Goal: Task Accomplishment & Management: Manage account settings

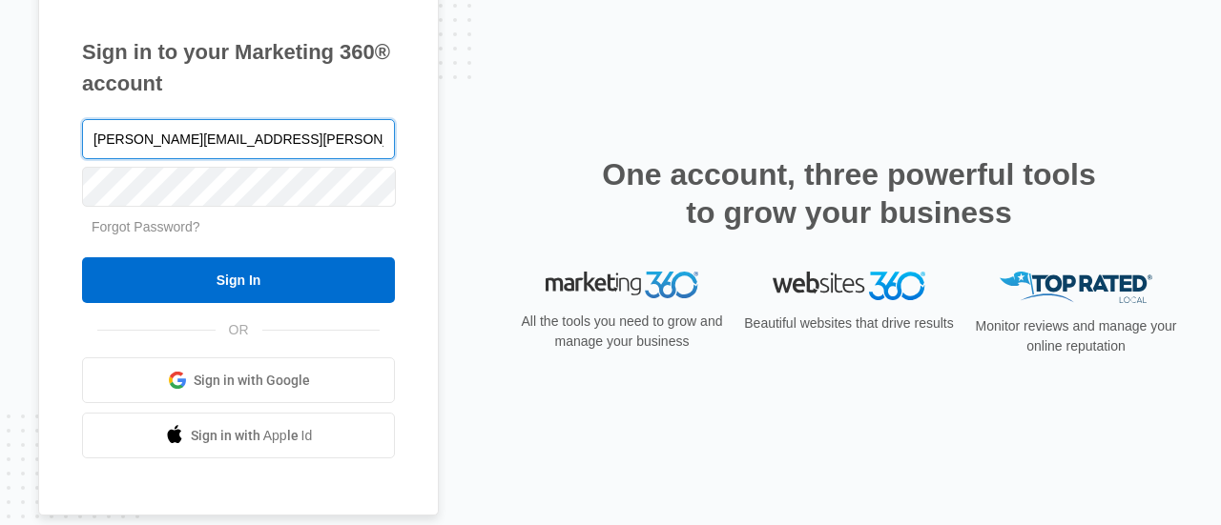
type input "[PERSON_NAME][EMAIL_ADDRESS][PERSON_NAME][DOMAIN_NAME]"
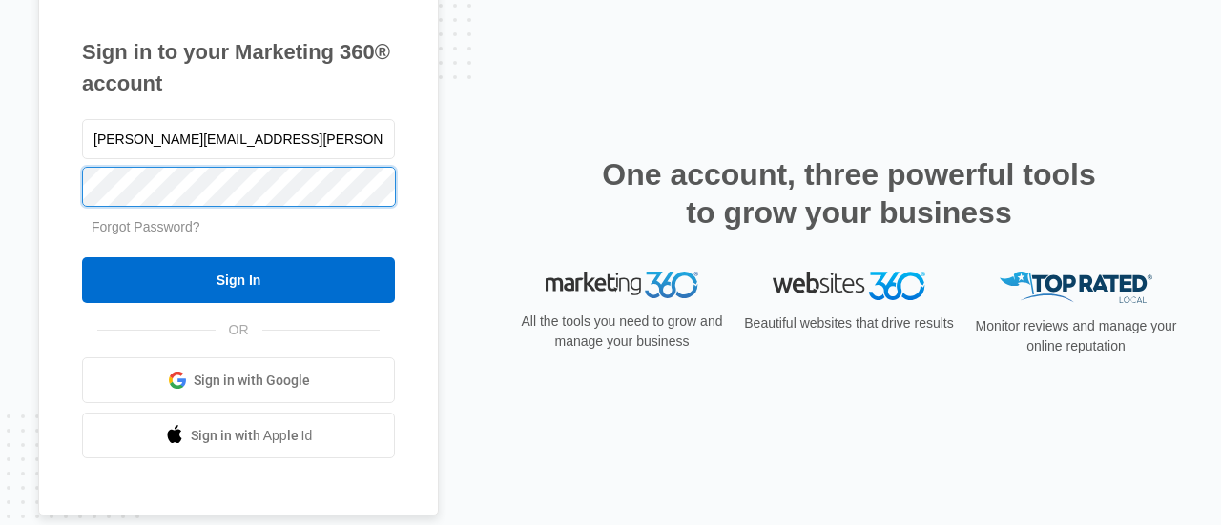
click at [82, 257] on input "Sign In" at bounding box center [238, 280] width 313 height 46
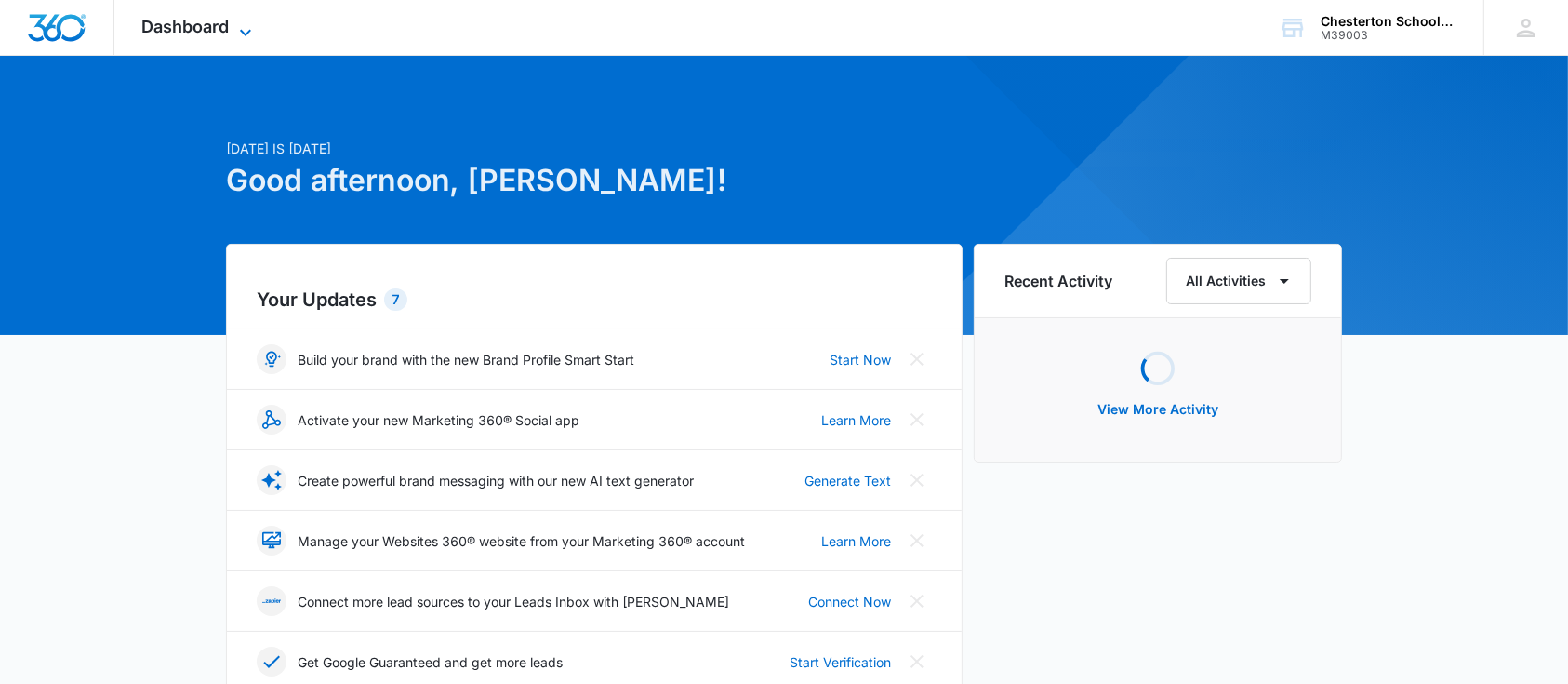
click at [216, 30] on span "Dashboard" at bounding box center [186, 26] width 88 height 20
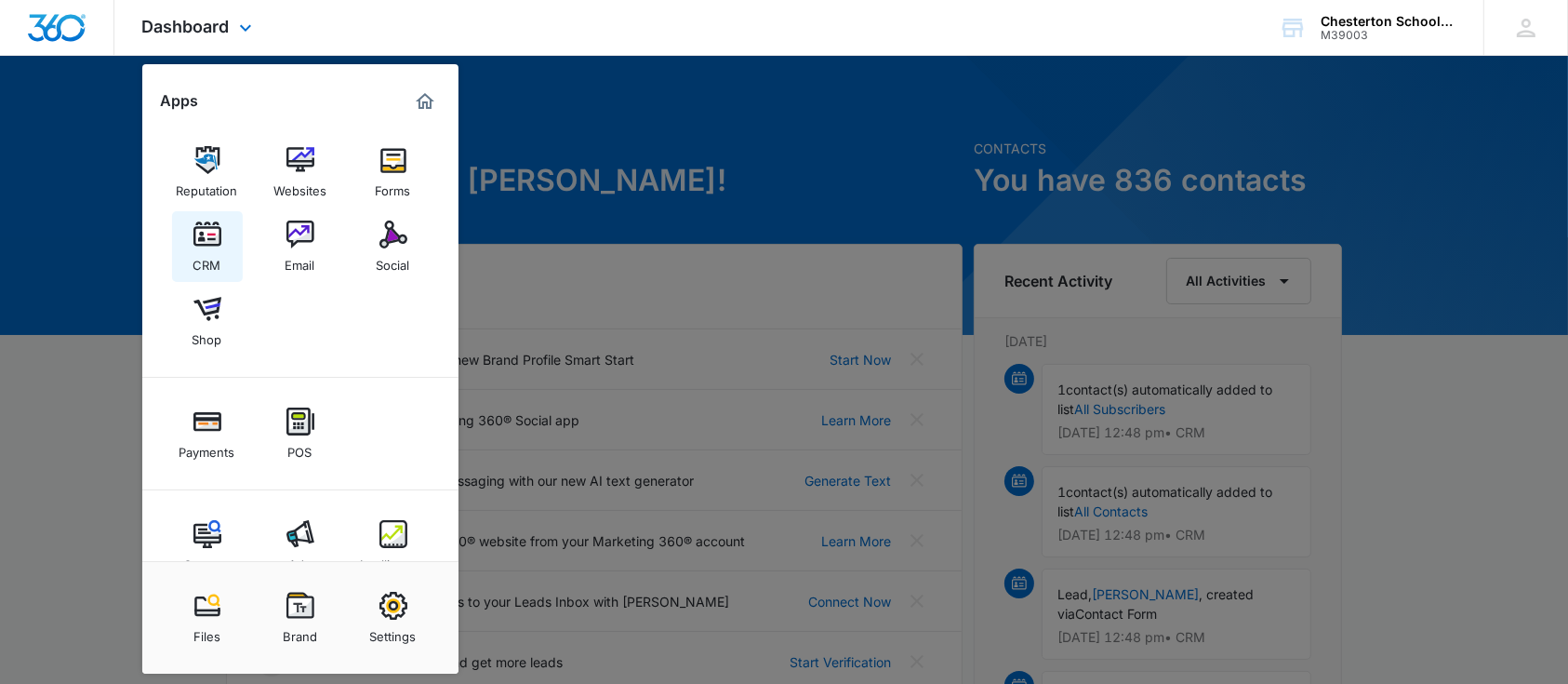
click at [201, 251] on div "CRM" at bounding box center [207, 261] width 28 height 24
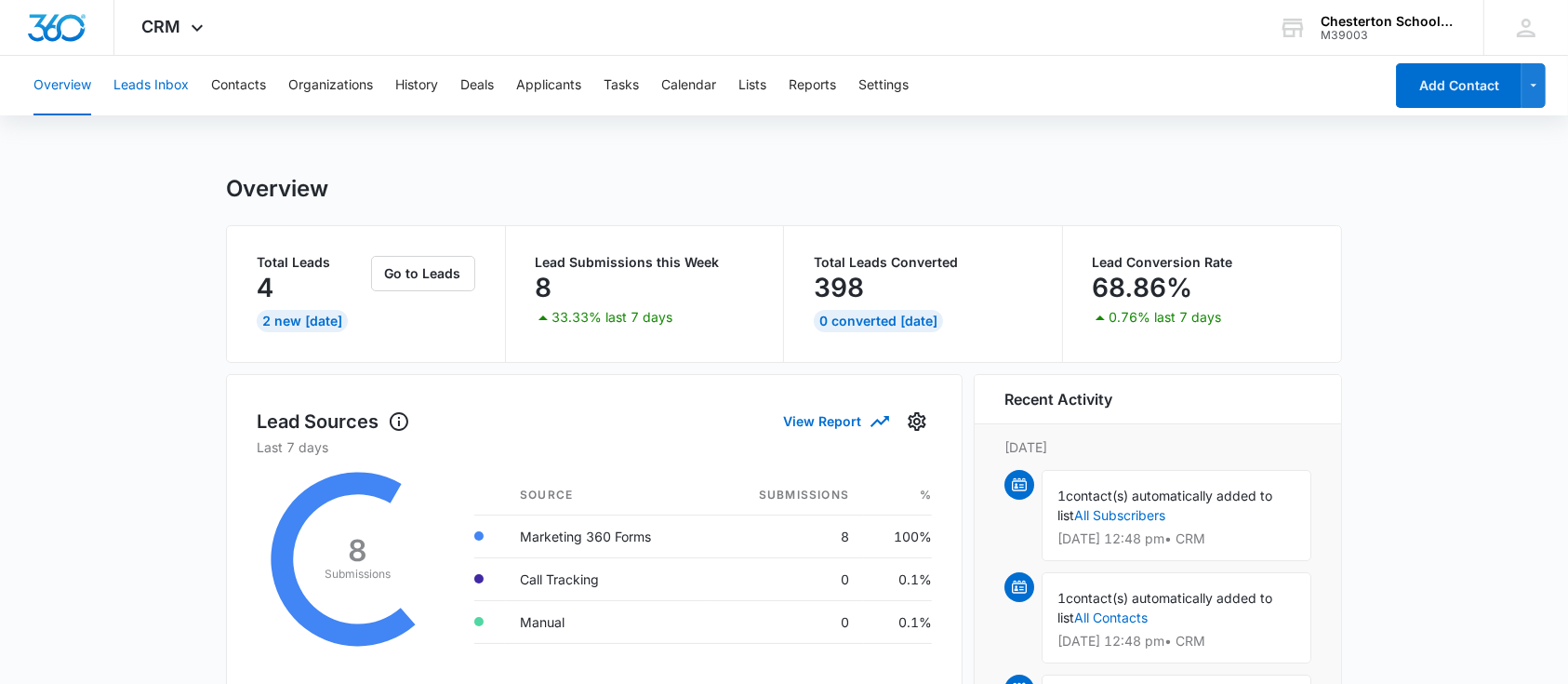
click at [171, 95] on button "Leads Inbox" at bounding box center [150, 85] width 75 height 60
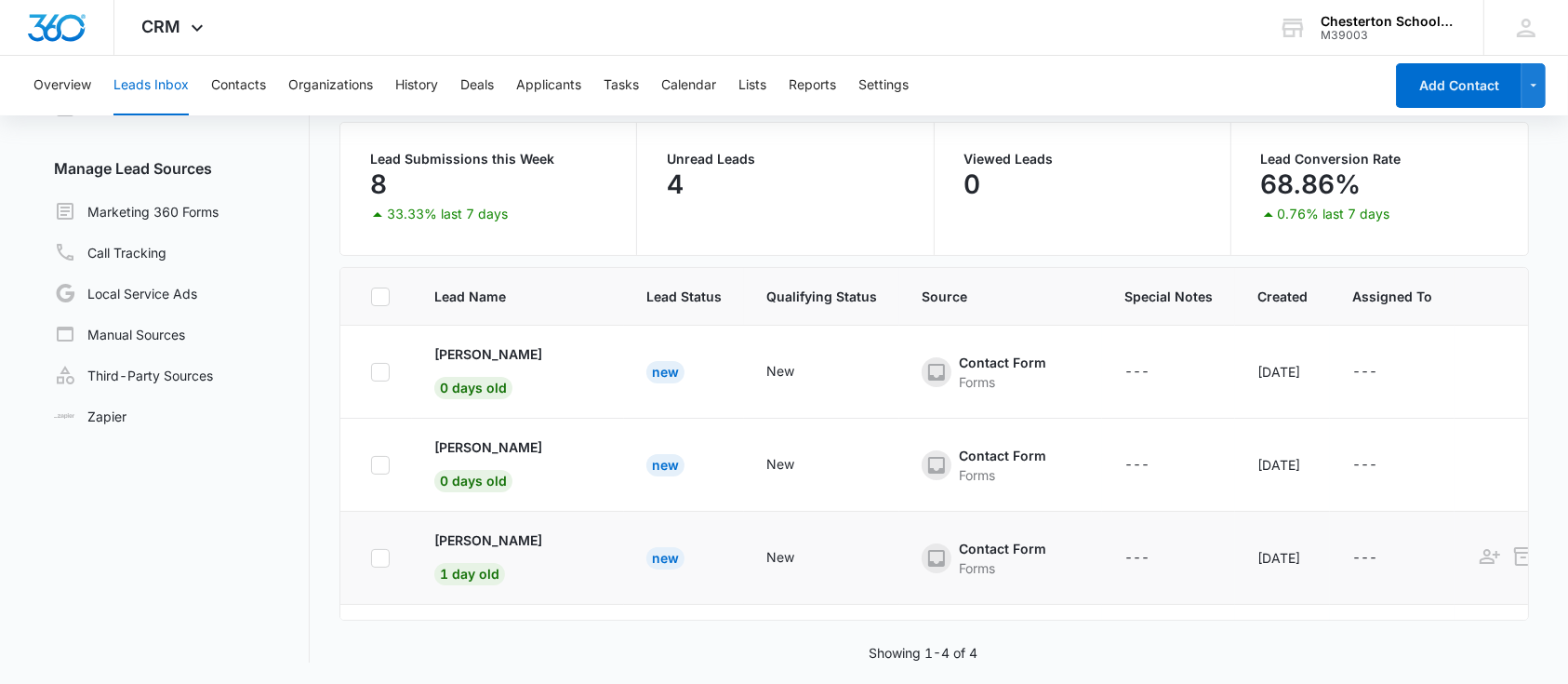
scroll to position [95, 0]
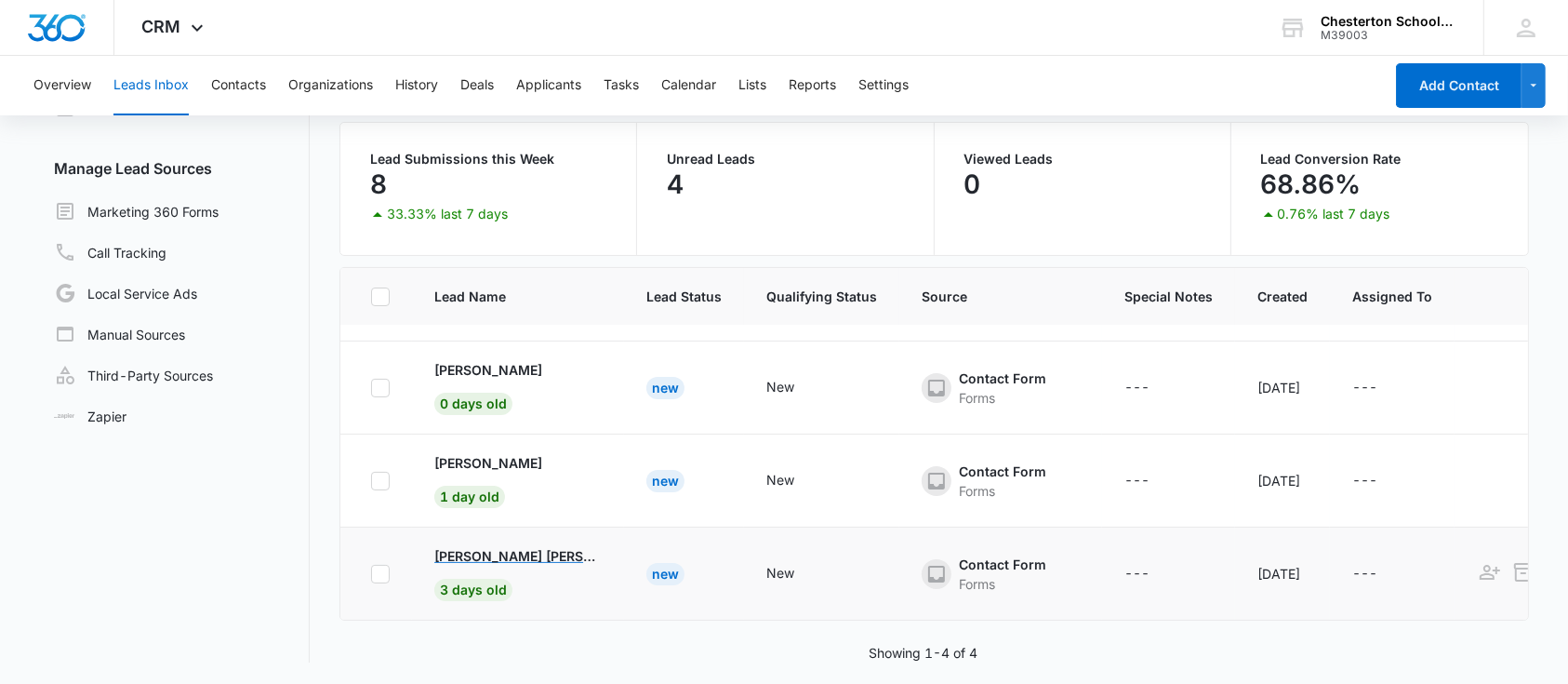
click at [495, 546] on p "Jonathon Toni" at bounding box center [518, 556] width 168 height 20
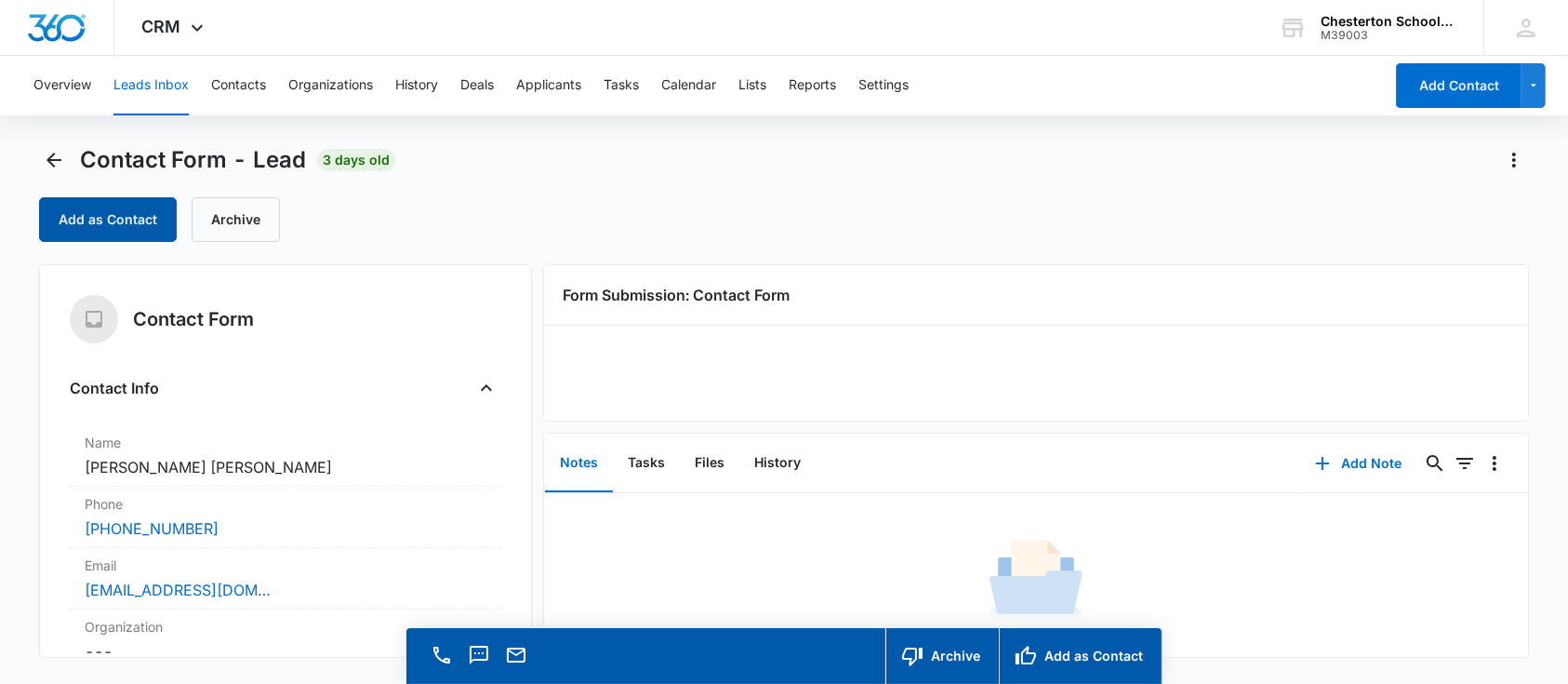
click at [96, 235] on button "Add as Contact" at bounding box center [107, 220] width 137 height 45
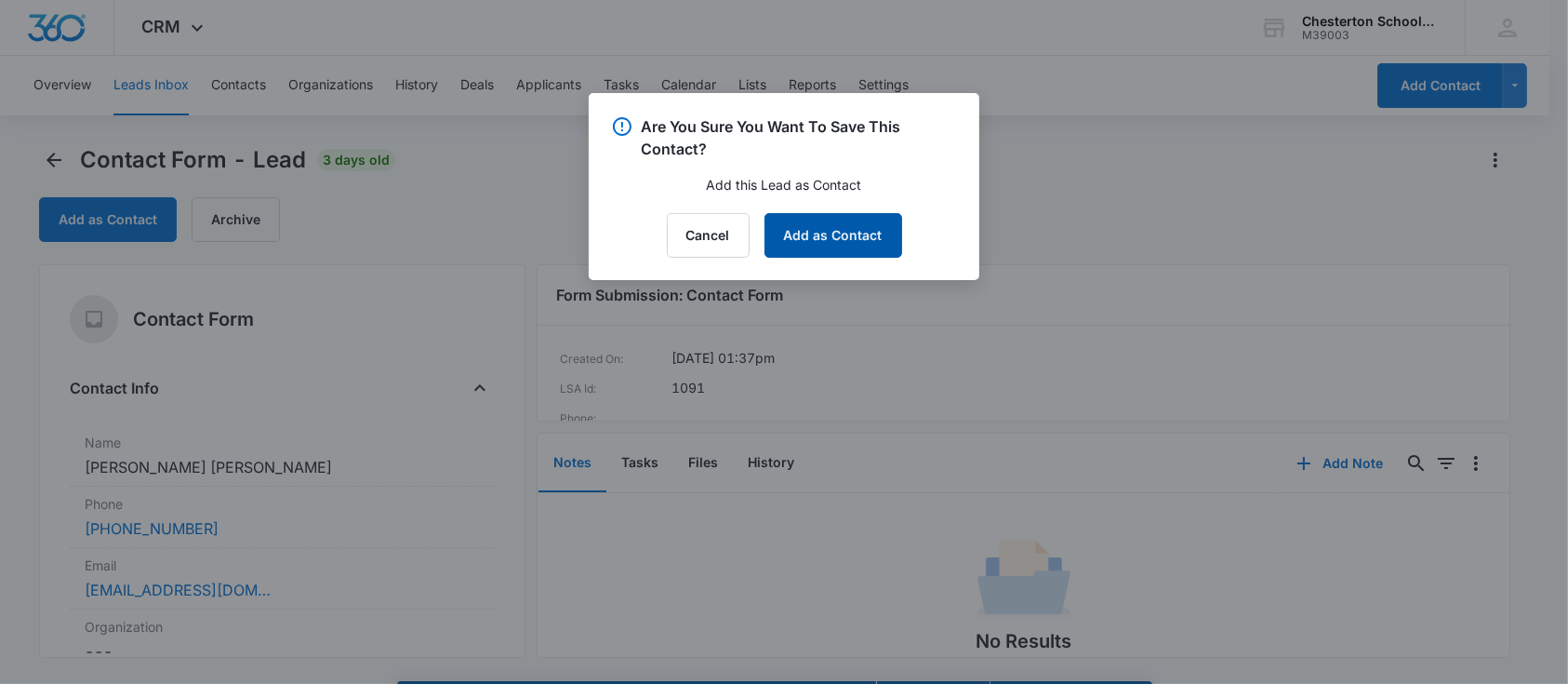
click at [847, 218] on button "Add as Contact" at bounding box center [833, 235] width 137 height 45
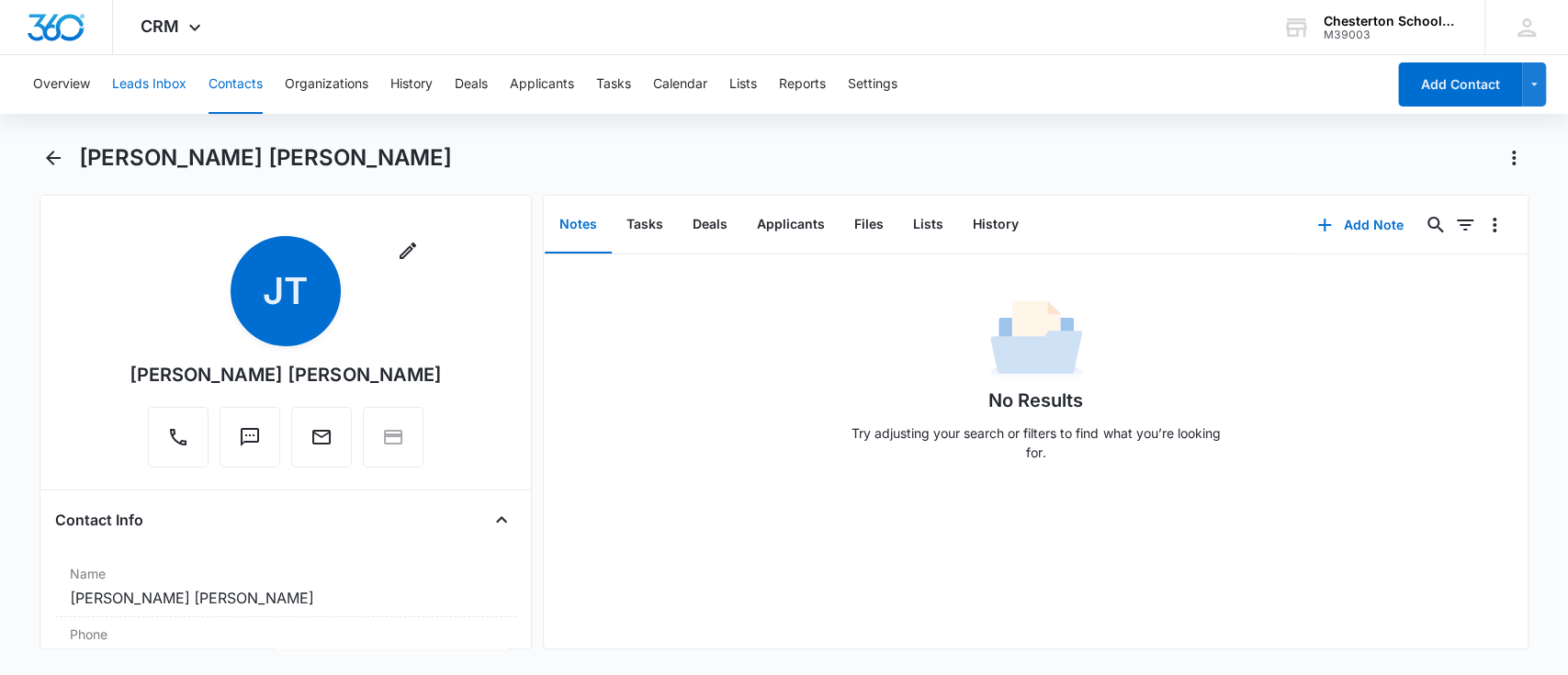
click at [145, 85] on button "Leads Inbox" at bounding box center [148, 84] width 74 height 59
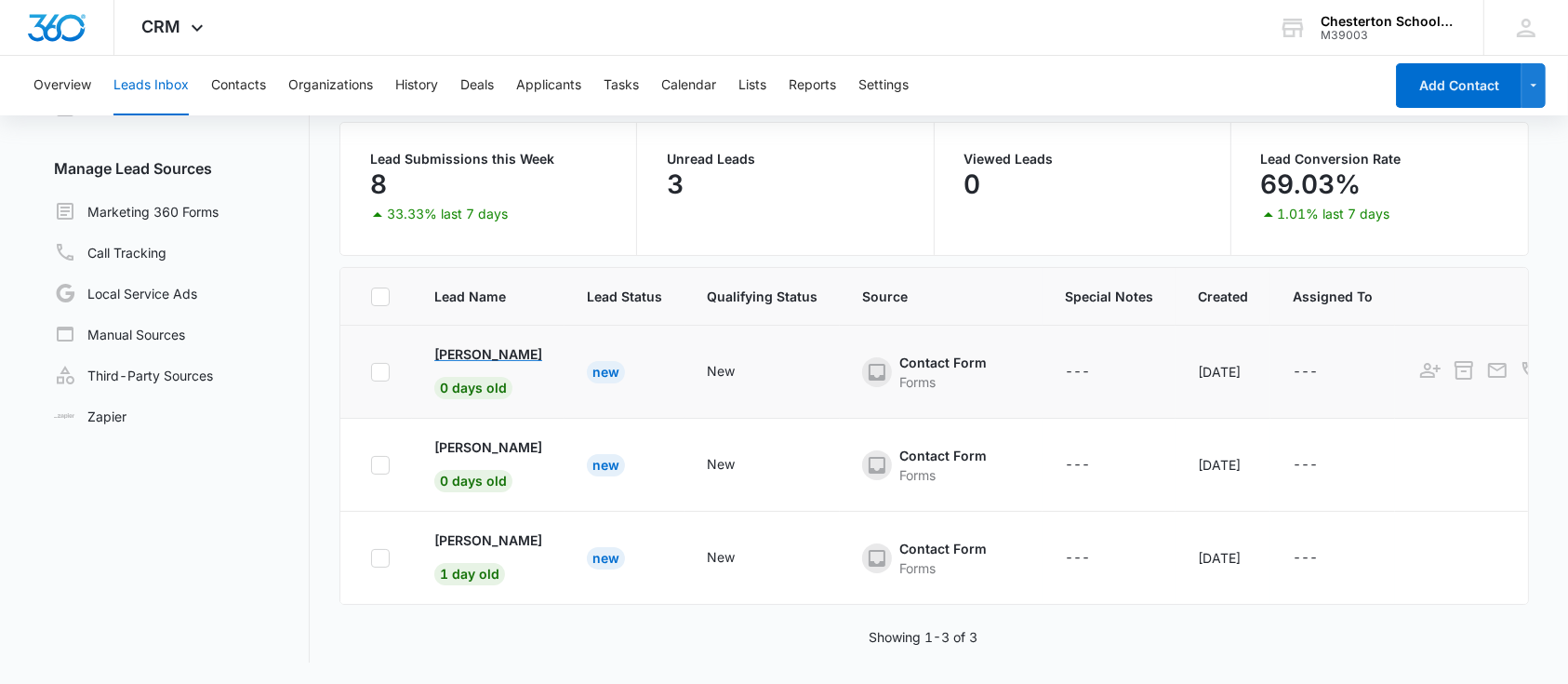
click at [491, 351] on p "James Clark" at bounding box center [488, 354] width 108 height 20
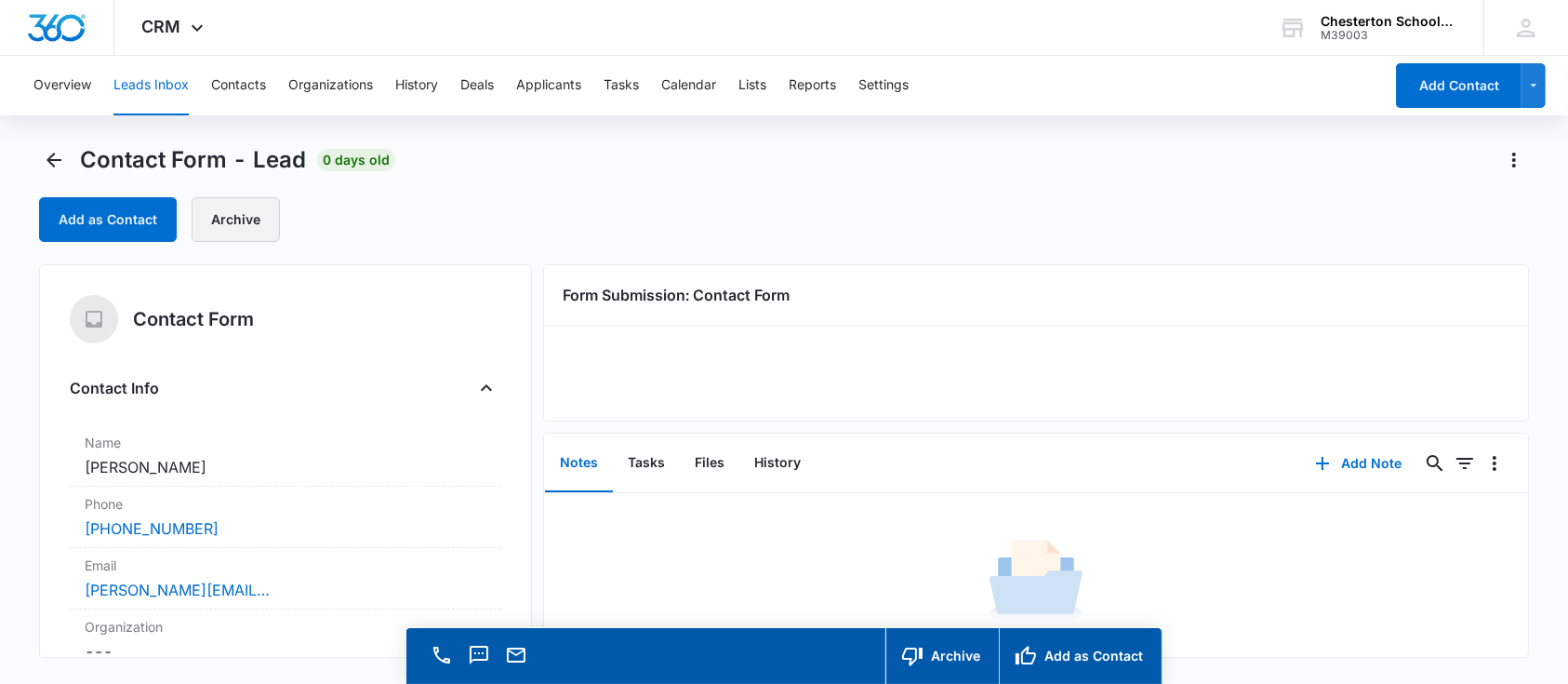
click at [227, 227] on button "Archive" at bounding box center [235, 220] width 89 height 45
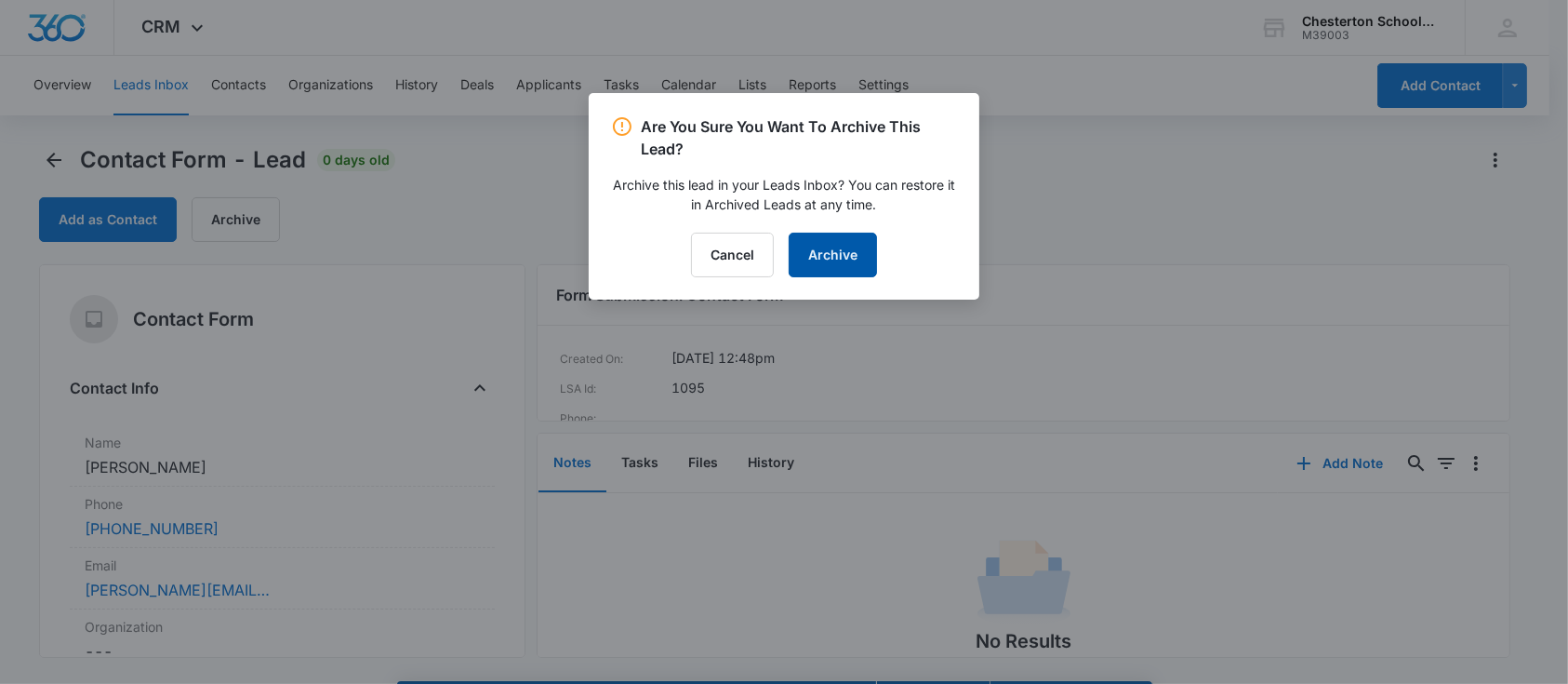
click at [843, 269] on button "Archive" at bounding box center [833, 255] width 89 height 45
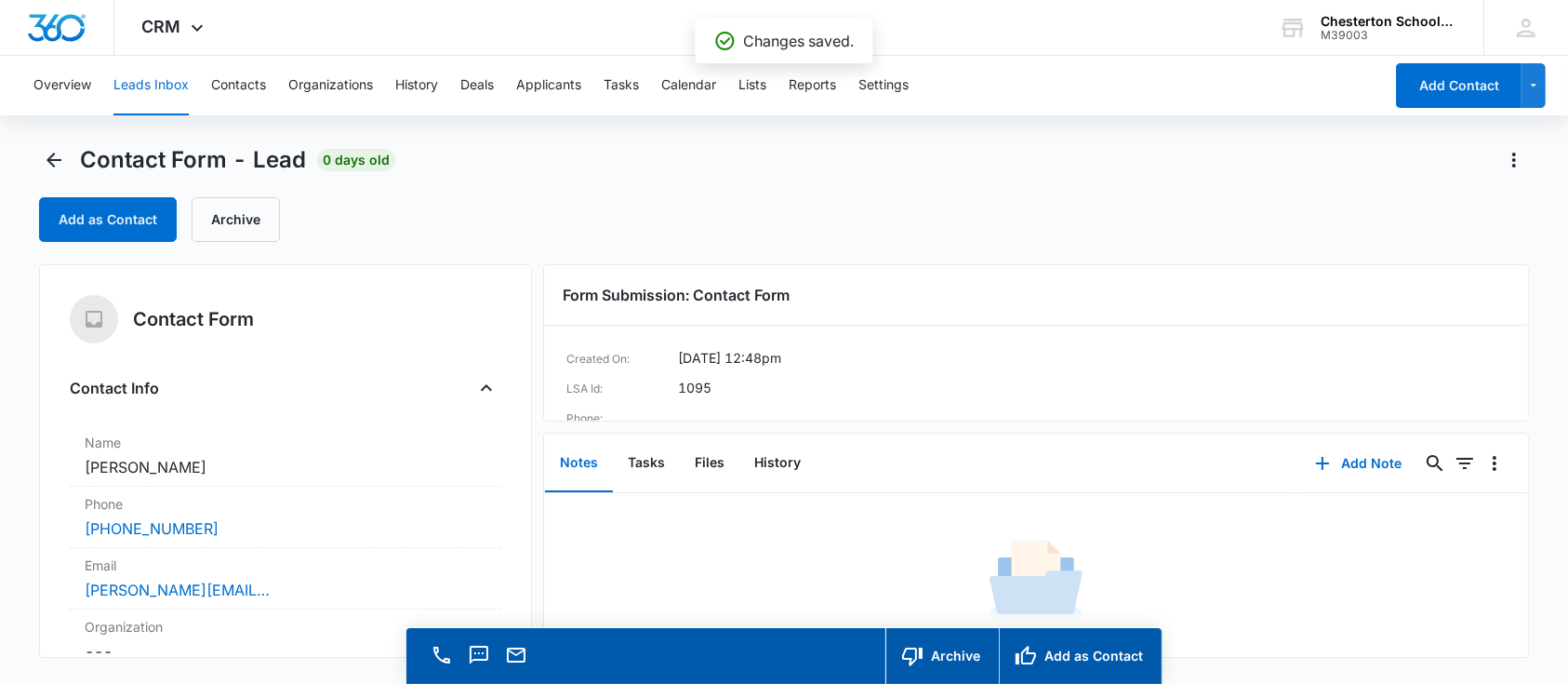
click at [142, 80] on button "Leads Inbox" at bounding box center [150, 85] width 75 height 60
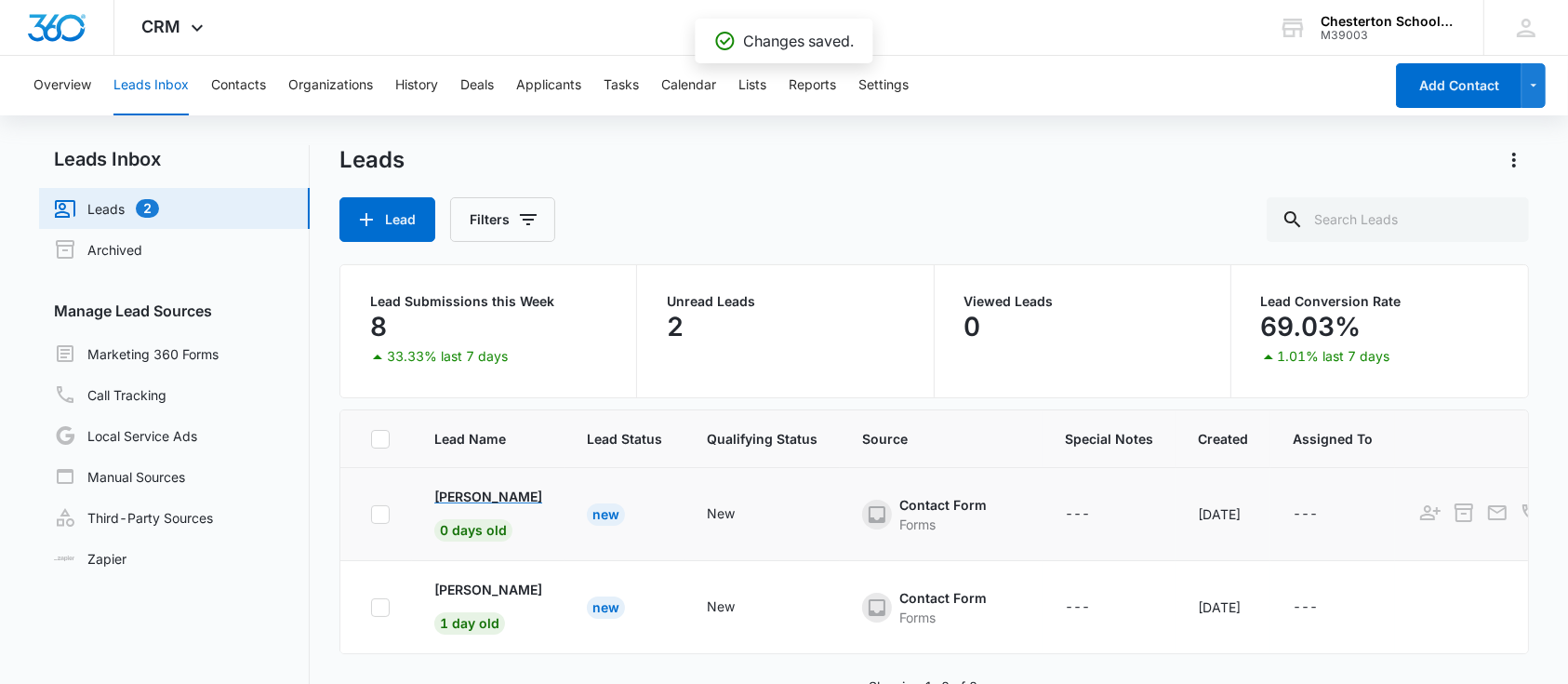
click at [485, 489] on p "Gloria O'Cain" at bounding box center [488, 497] width 108 height 20
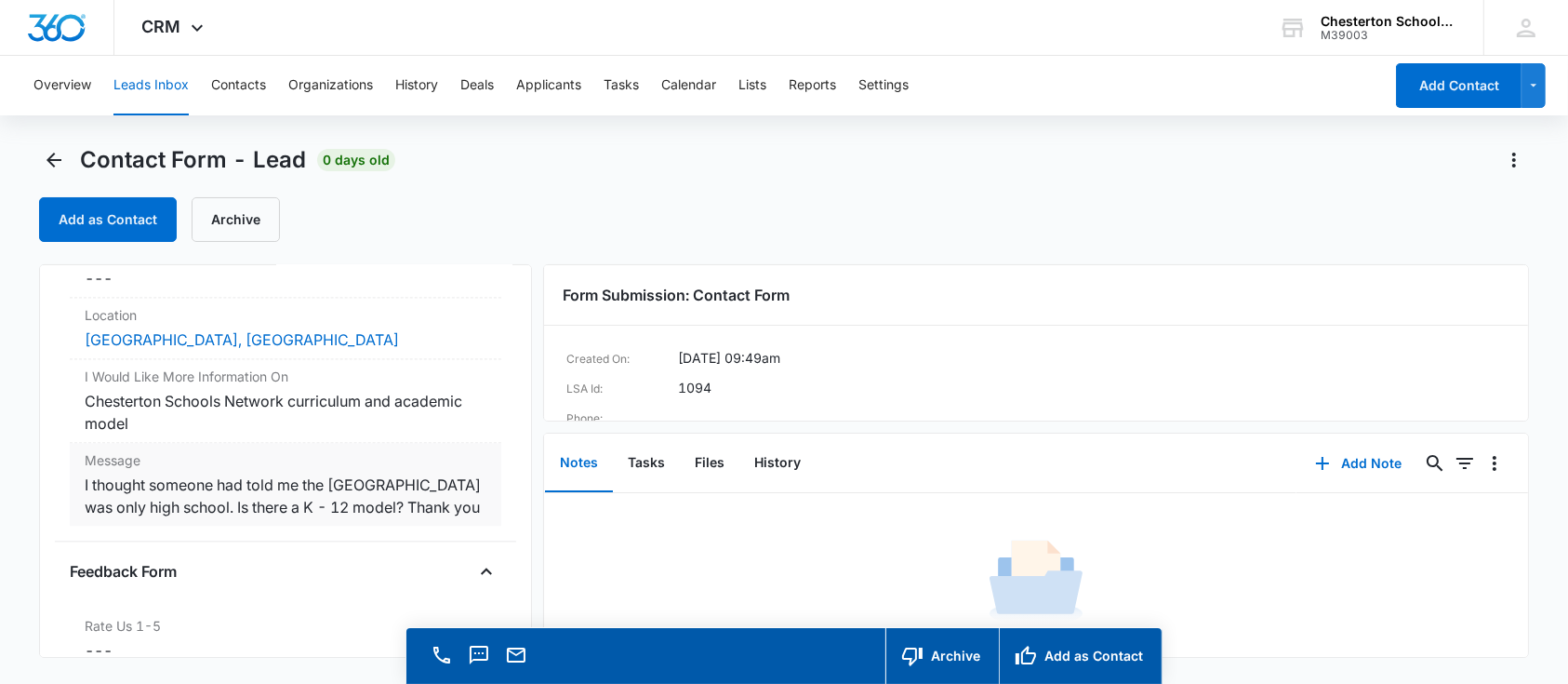
scroll to position [4165, 0]
drag, startPoint x: 266, startPoint y: 342, endPoint x: 71, endPoint y: 335, distance: 195.1
click at [71, 335] on div "Location Cancel Save Changes South Haven, MI" at bounding box center [286, 330] width 431 height 61
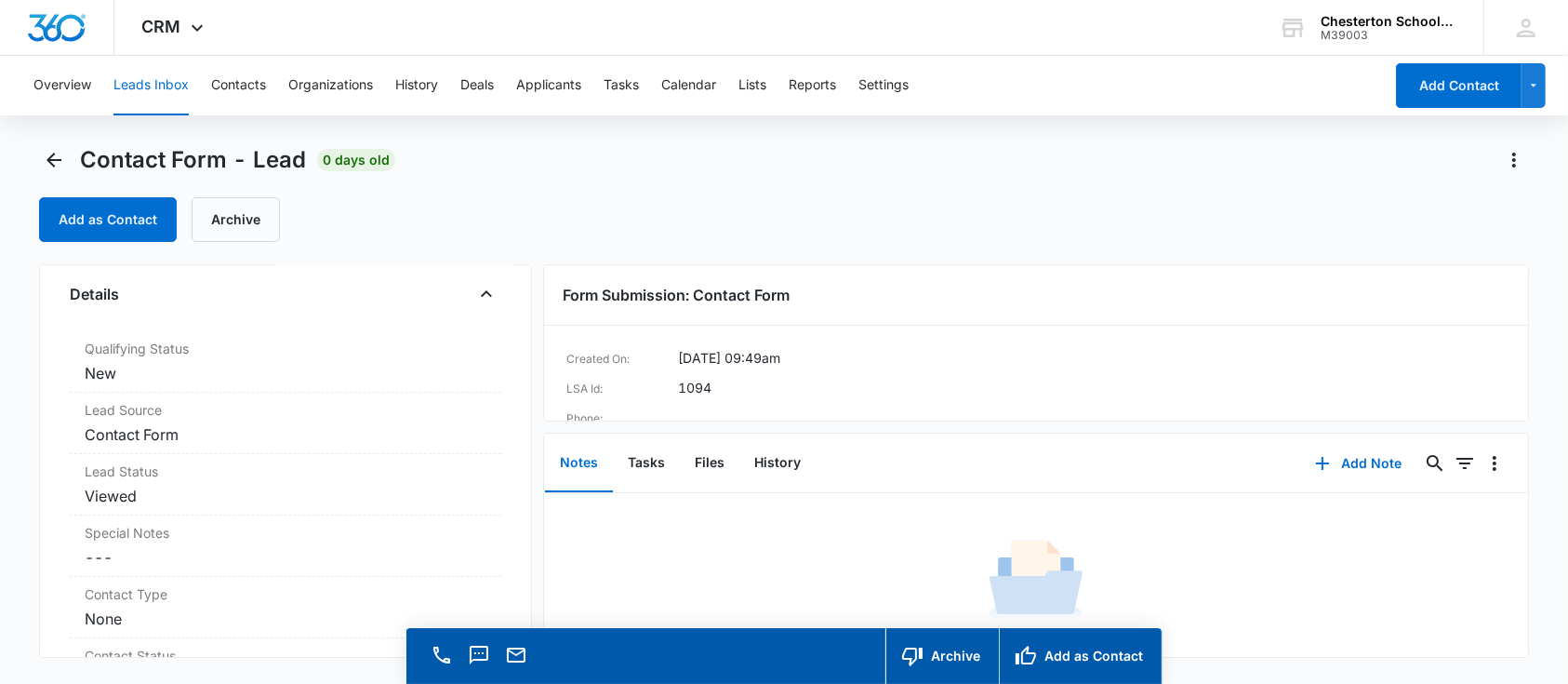
scroll to position [0, 0]
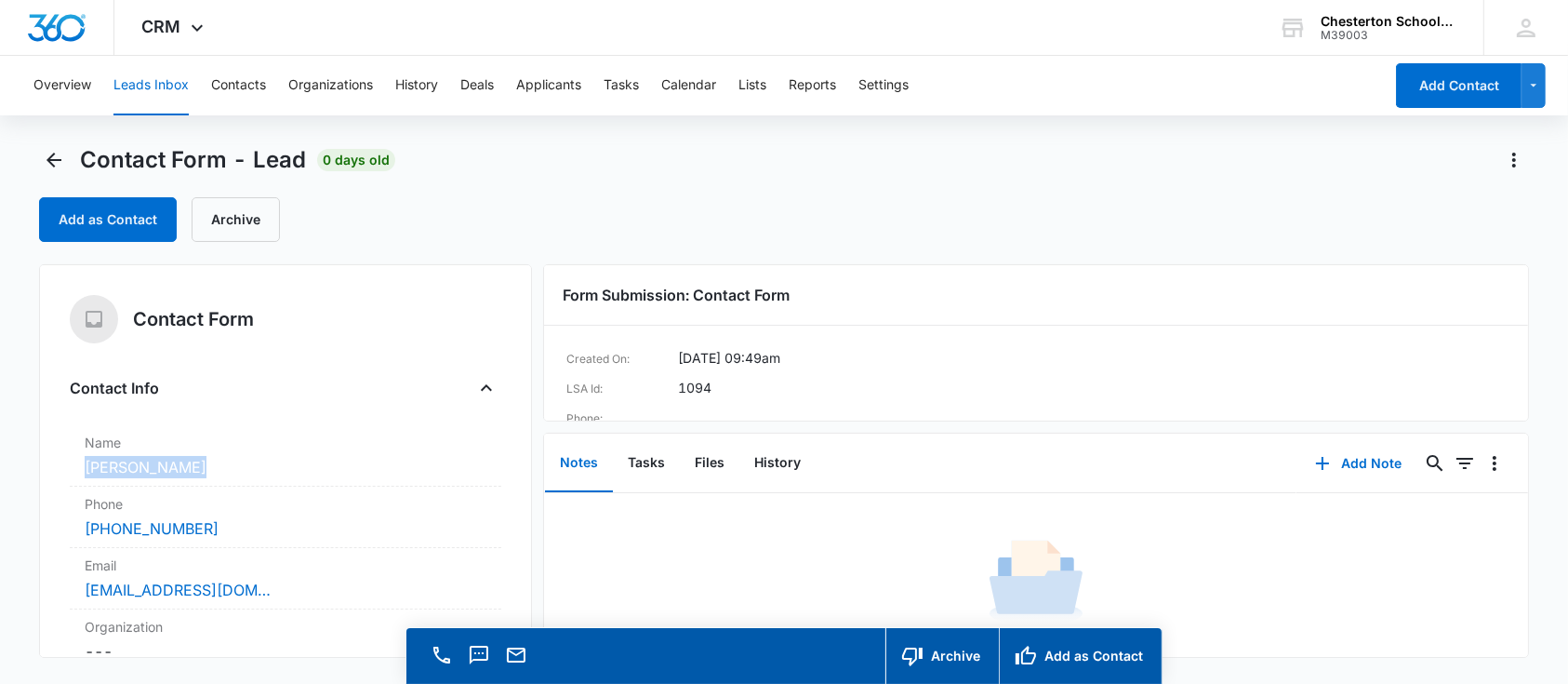
drag, startPoint x: 257, startPoint y: 472, endPoint x: 2, endPoint y: 470, distance: 255.0
click at [2, 470] on main "Contact Form - Lead 0 days old Add as Contact Archive Contact Form Contact Info…" at bounding box center [784, 441] width 1568 height 591
copy dd "Gloria O'Cain"
click at [128, 212] on button "Add as Contact" at bounding box center [107, 220] width 137 height 45
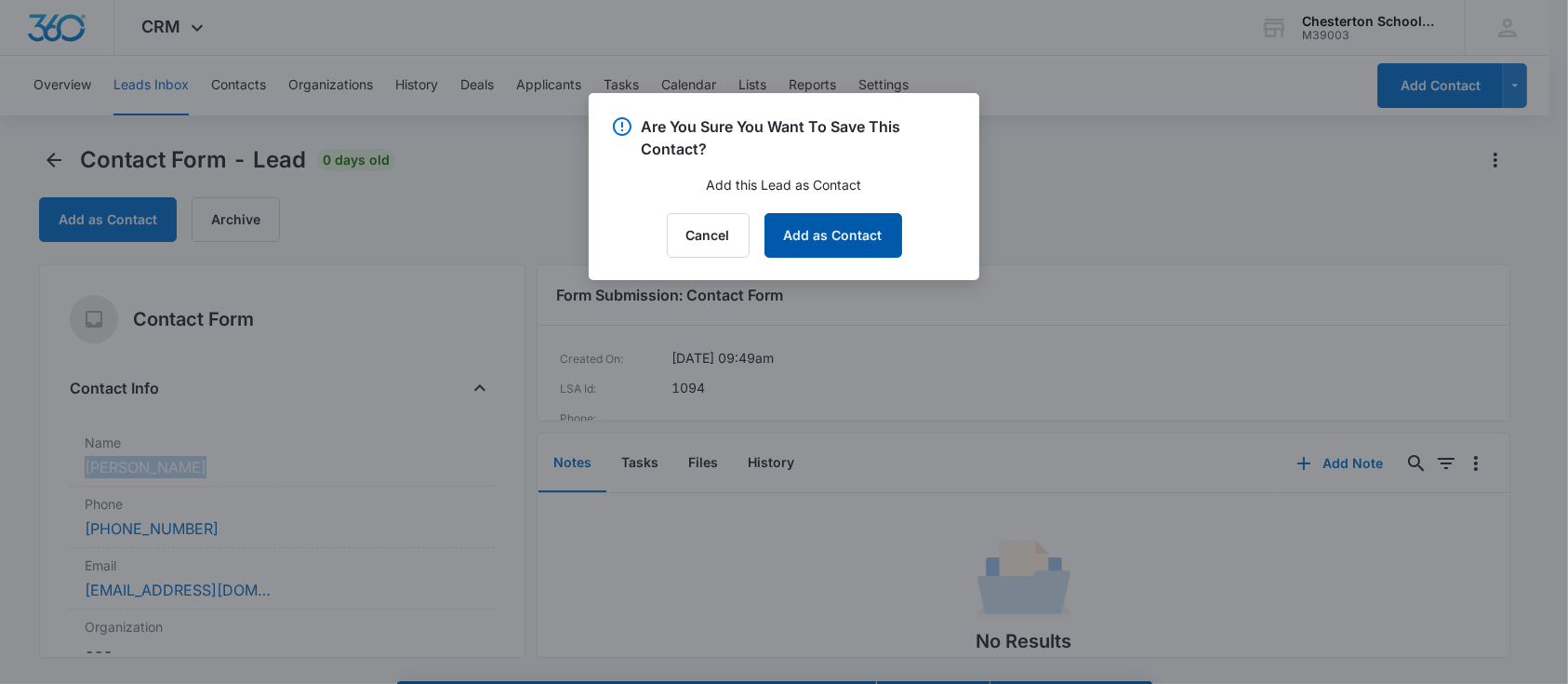
click at [886, 238] on button "Add as Contact" at bounding box center [833, 235] width 137 height 45
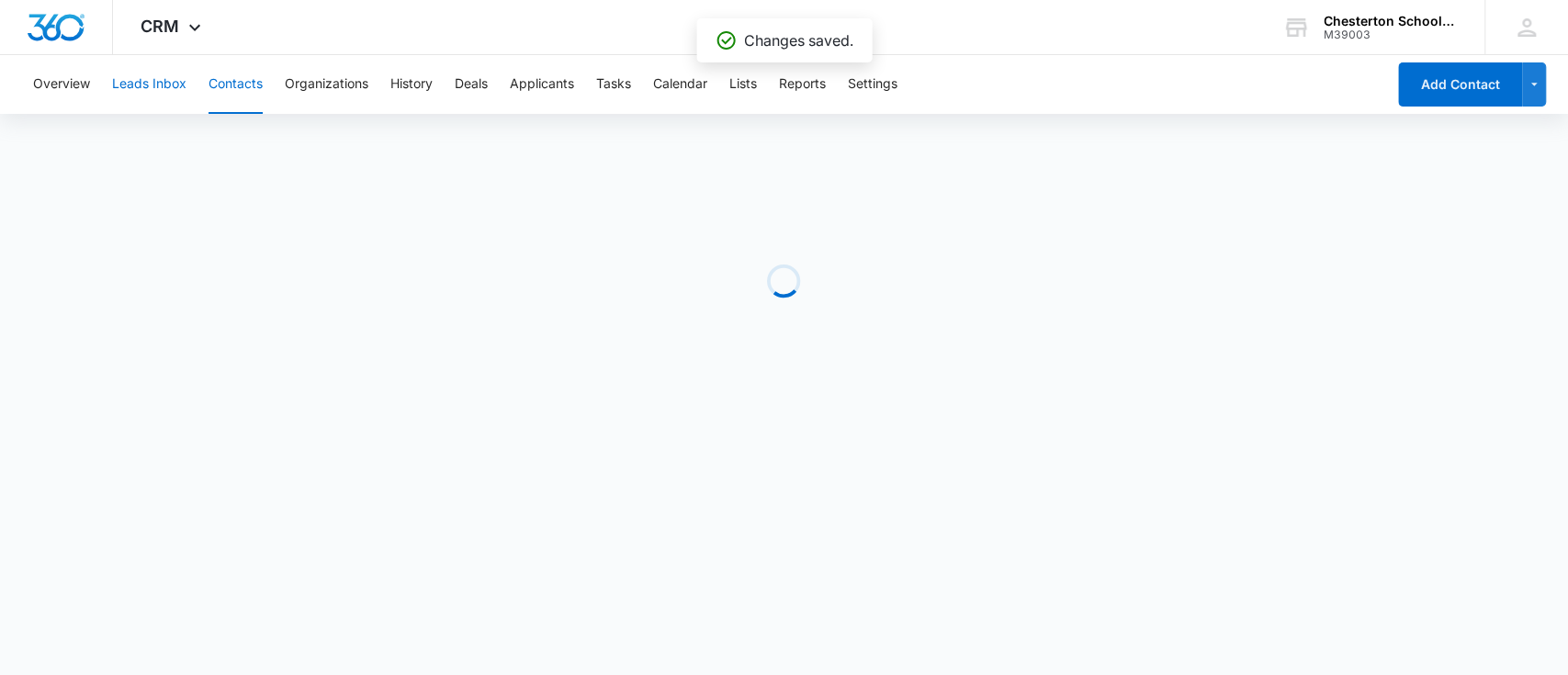
click at [171, 83] on button "Leads Inbox" at bounding box center [148, 84] width 74 height 59
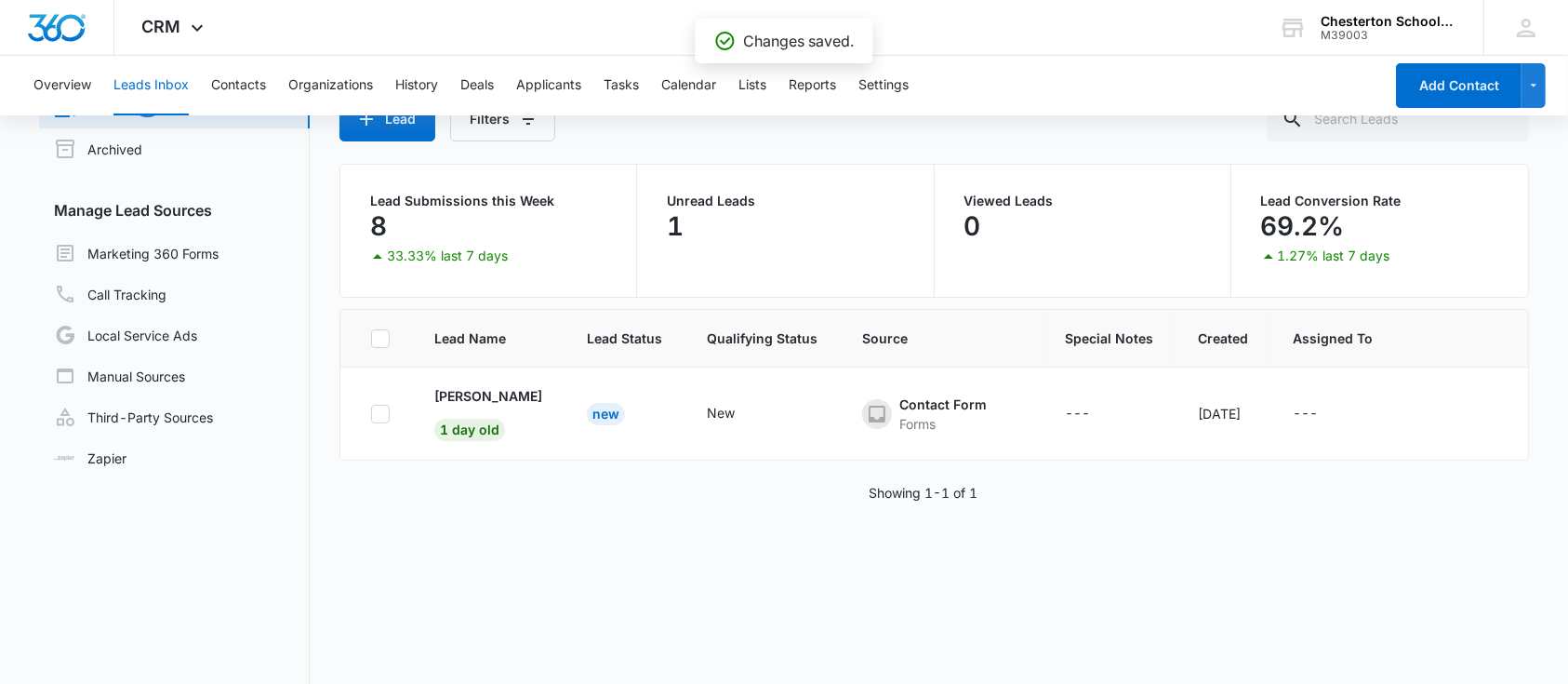
scroll to position [104, 0]
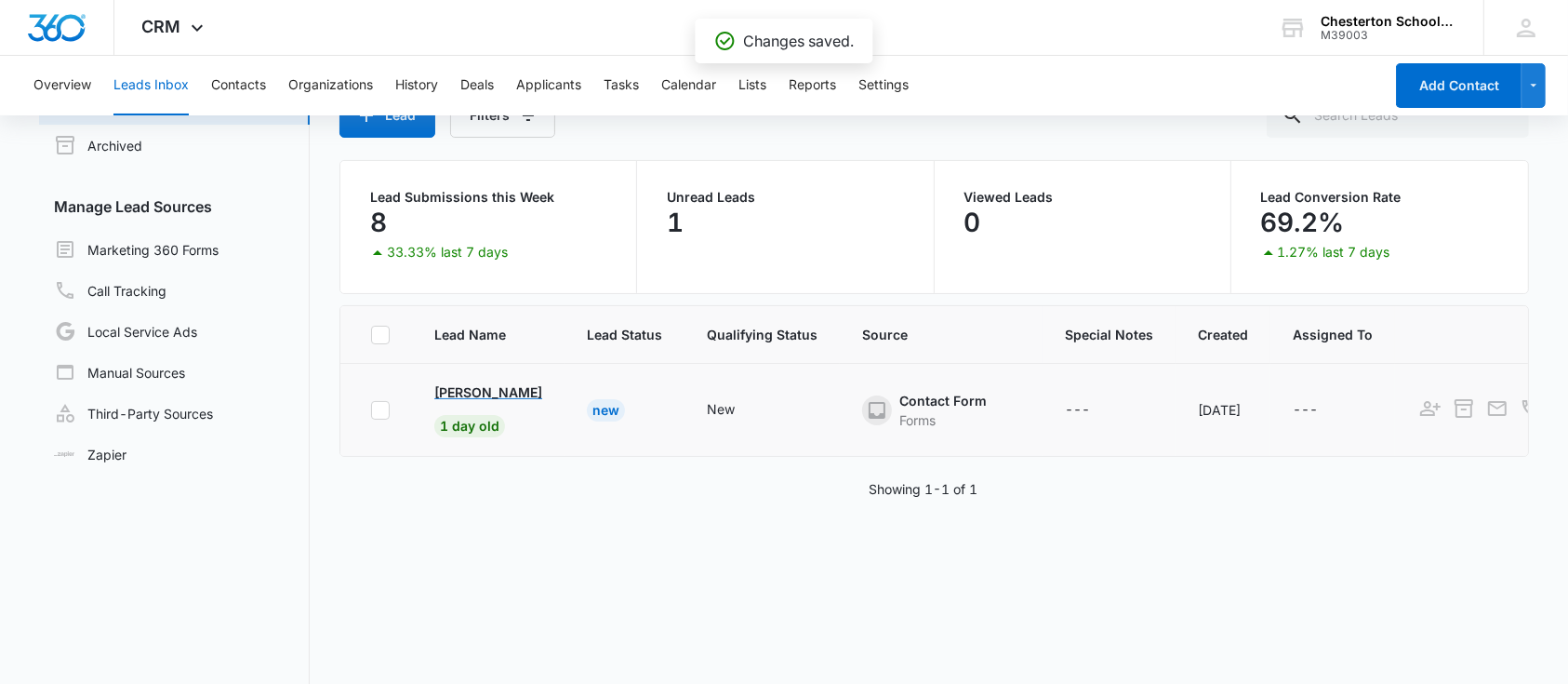
click at [491, 388] on p "Natalia Bernal" at bounding box center [488, 392] width 108 height 20
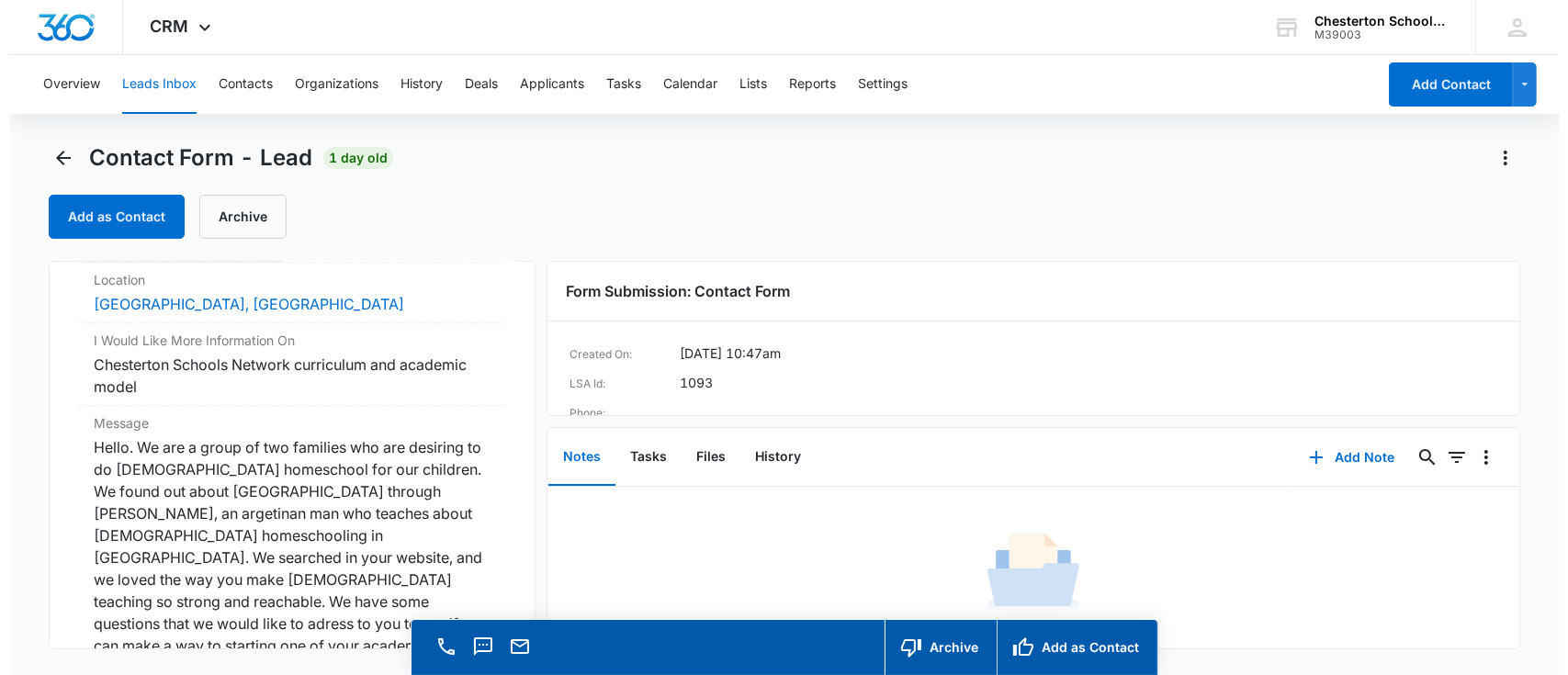
scroll to position [4145, 0]
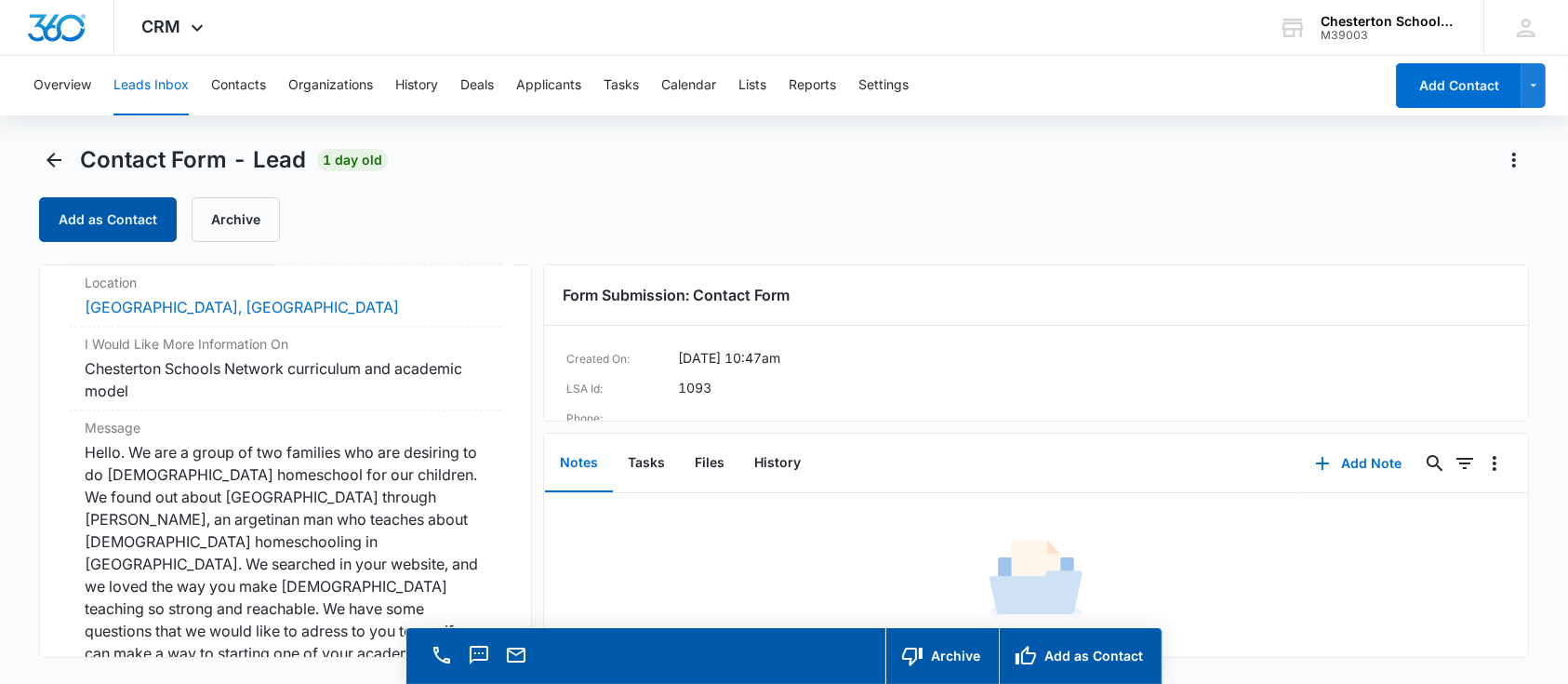
click at [127, 205] on button "Add as Contact" at bounding box center [107, 220] width 137 height 45
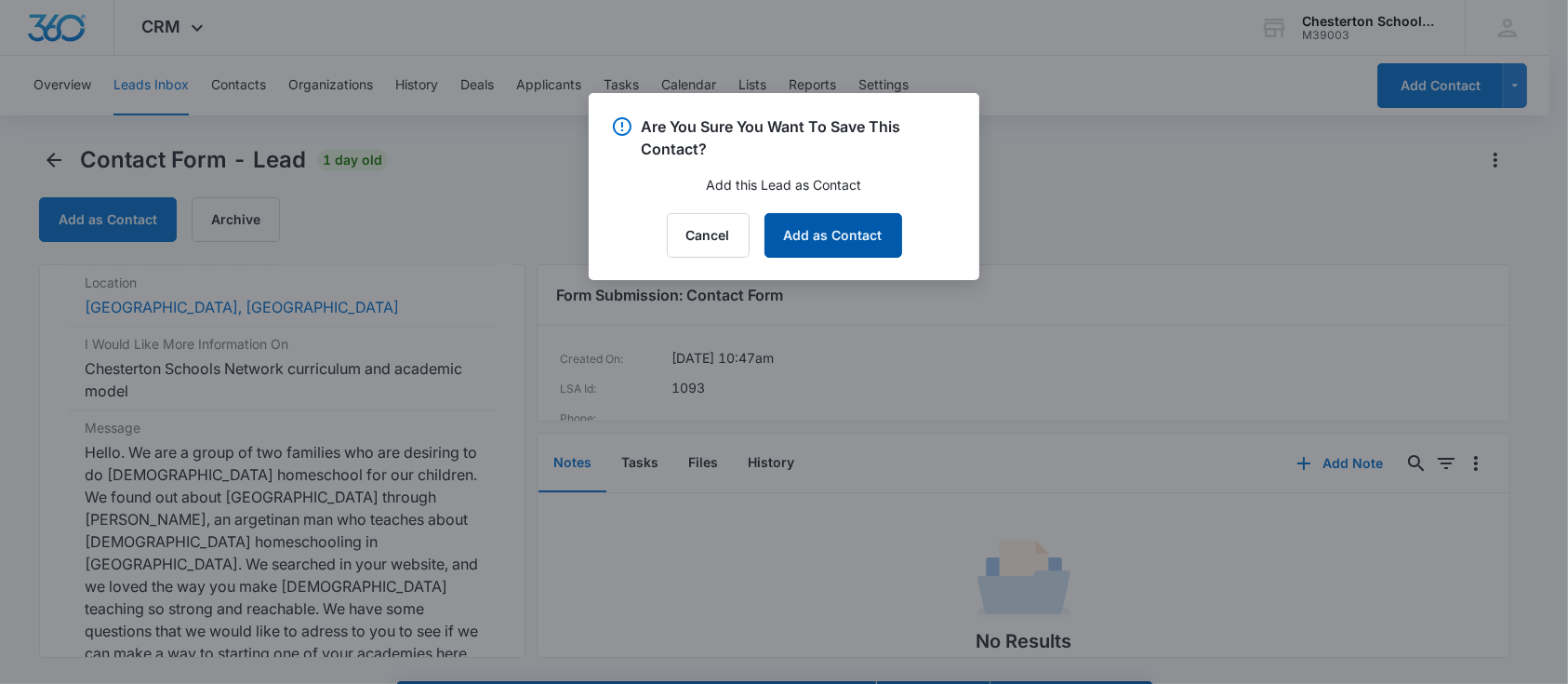
click at [881, 239] on button "Add as Contact" at bounding box center [833, 235] width 137 height 45
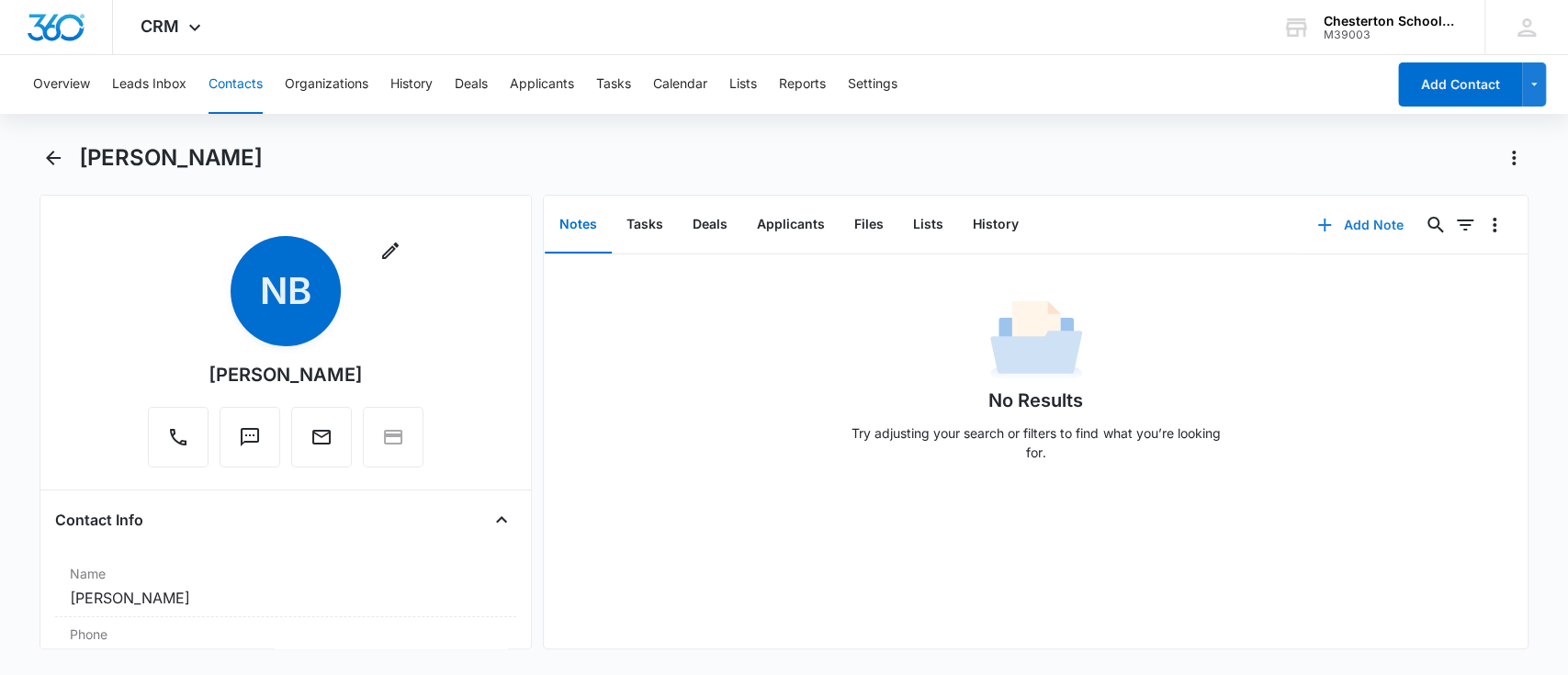
click at [1364, 217] on button "Add Note" at bounding box center [1359, 225] width 122 height 44
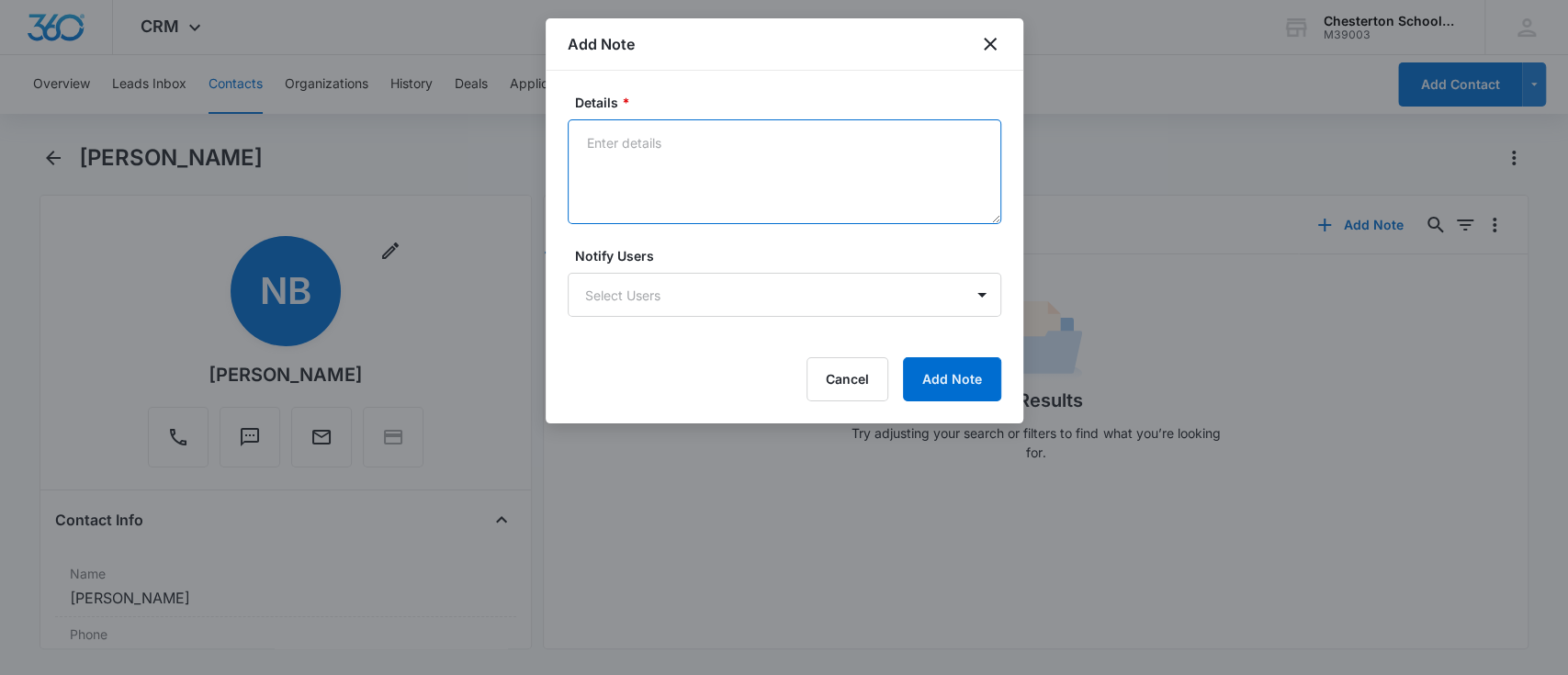
click at [779, 197] on textarea "Details *" at bounding box center [784, 171] width 433 height 105
type textarea "FWD'd to Alejandra"
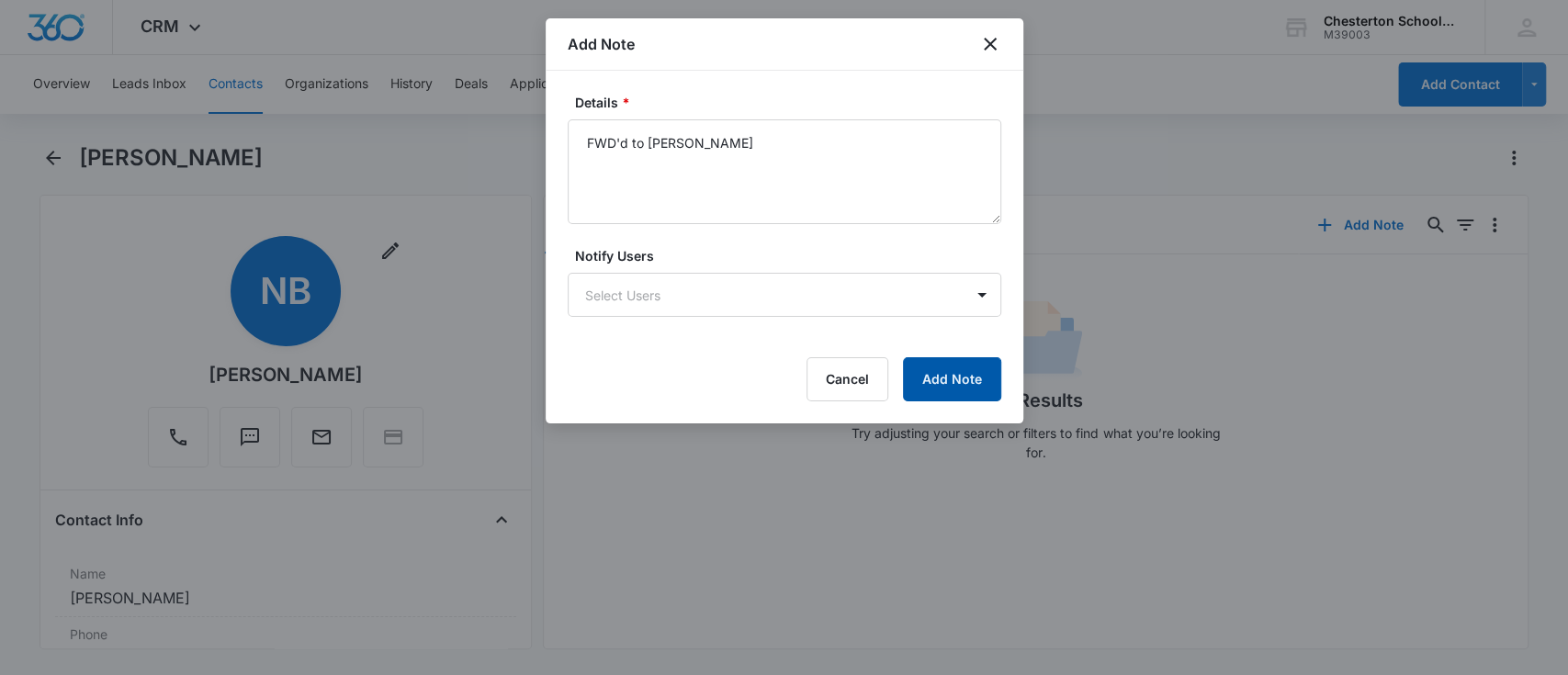
click at [969, 386] on button "Add Note" at bounding box center [952, 379] width 98 height 44
